Goal: Complete application form: Complete application form

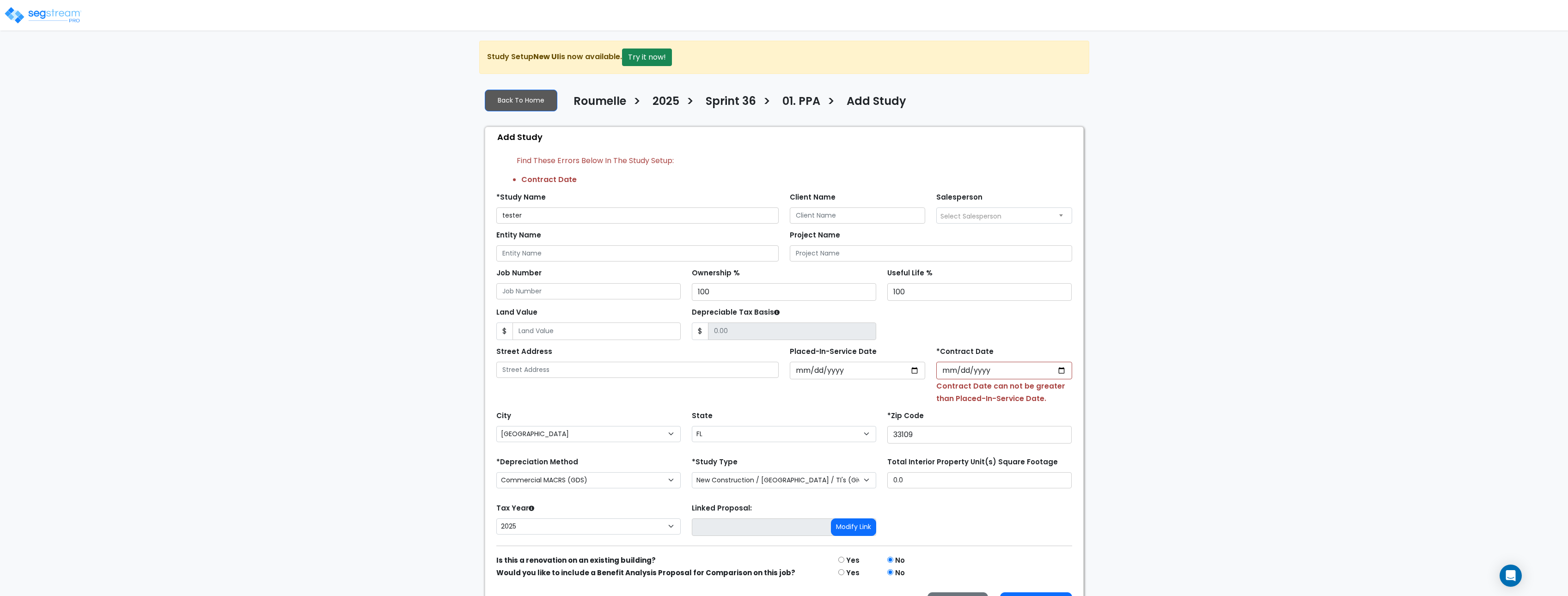
select select "Miami Beach"
select select "FL"
select select "NEW"
select select "2025"
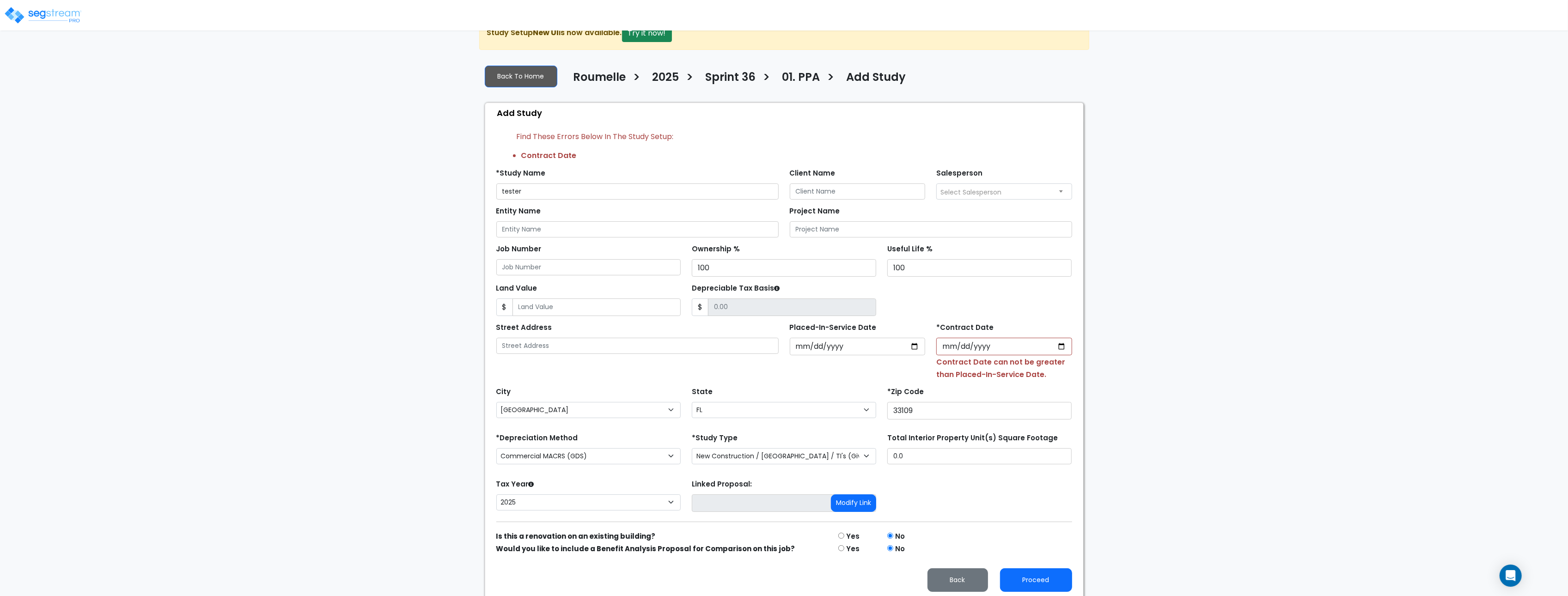
scroll to position [30, 0]
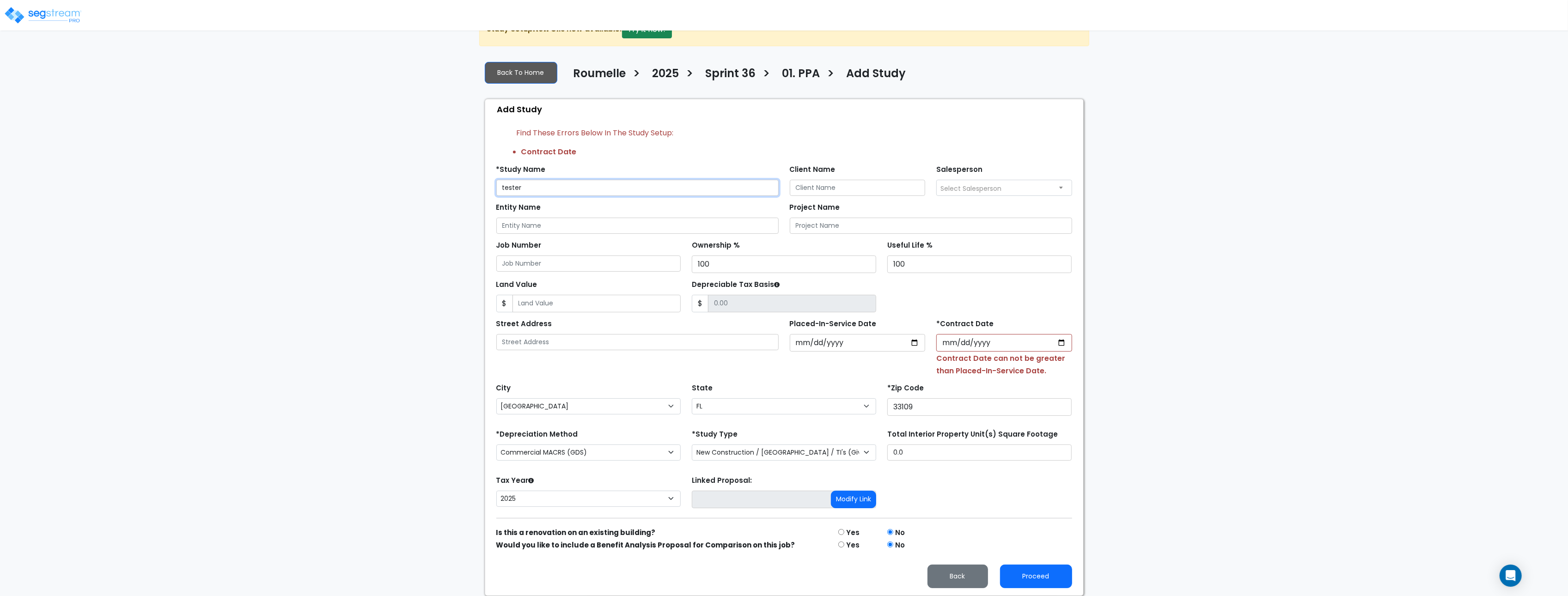
click at [572, 192] on input "tester" at bounding box center [637, 188] width 282 height 16
click at [527, 231] on input "Entity Name" at bounding box center [637, 226] width 282 height 16
click at [530, 264] on input "Job Number" at bounding box center [588, 264] width 184 height 16
